Goal: Information Seeking & Learning: Understand process/instructions

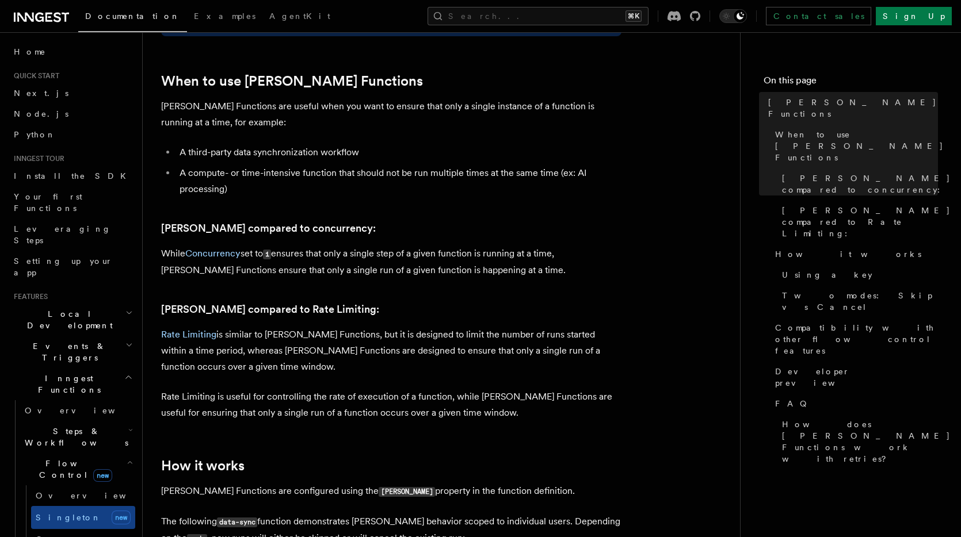
scroll to position [509, 0]
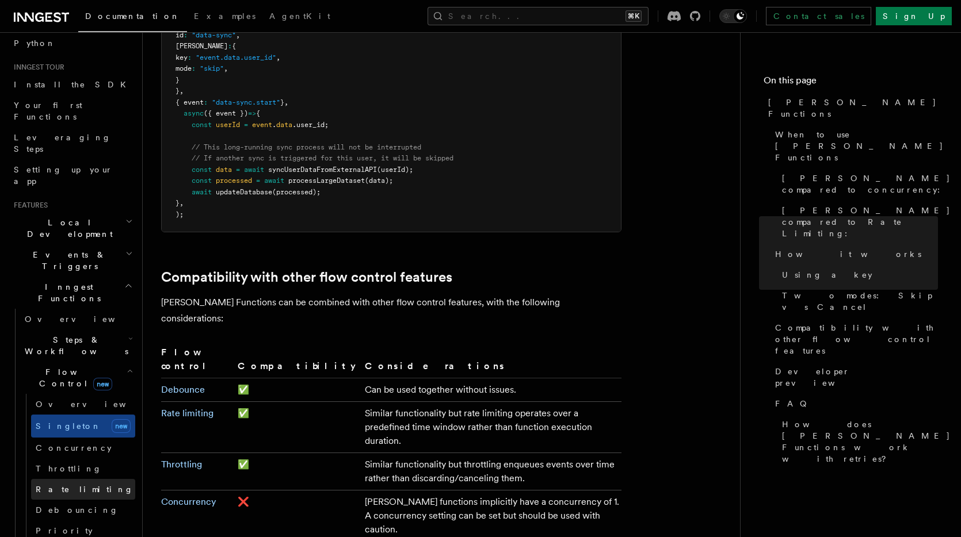
scroll to position [238, 0]
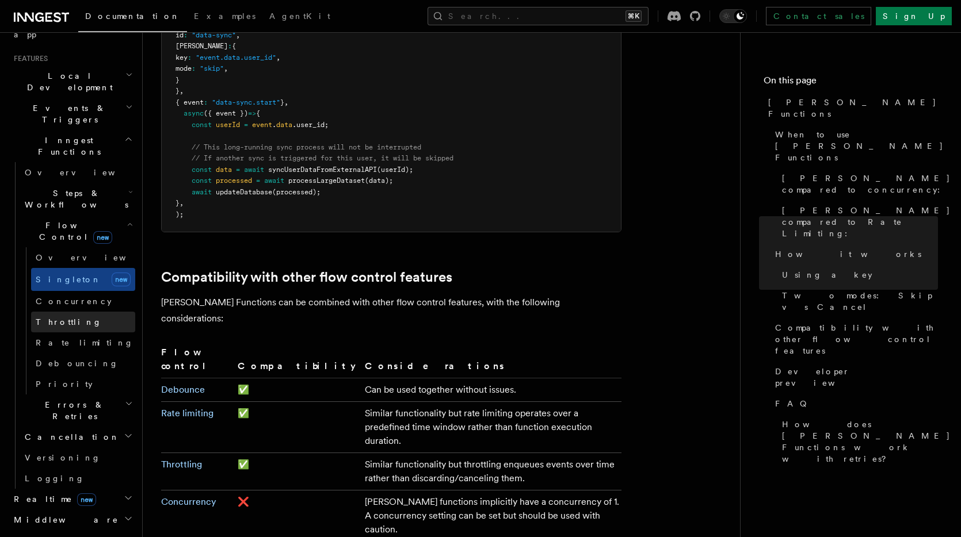
click at [65, 318] on span "Throttling" at bounding box center [69, 322] width 66 height 9
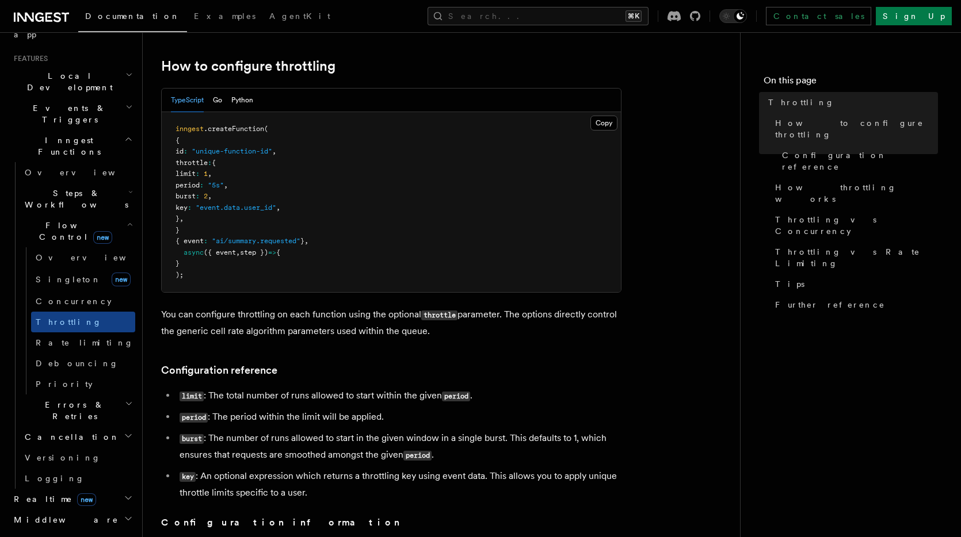
scroll to position [185, 0]
